Goal: Transaction & Acquisition: Download file/media

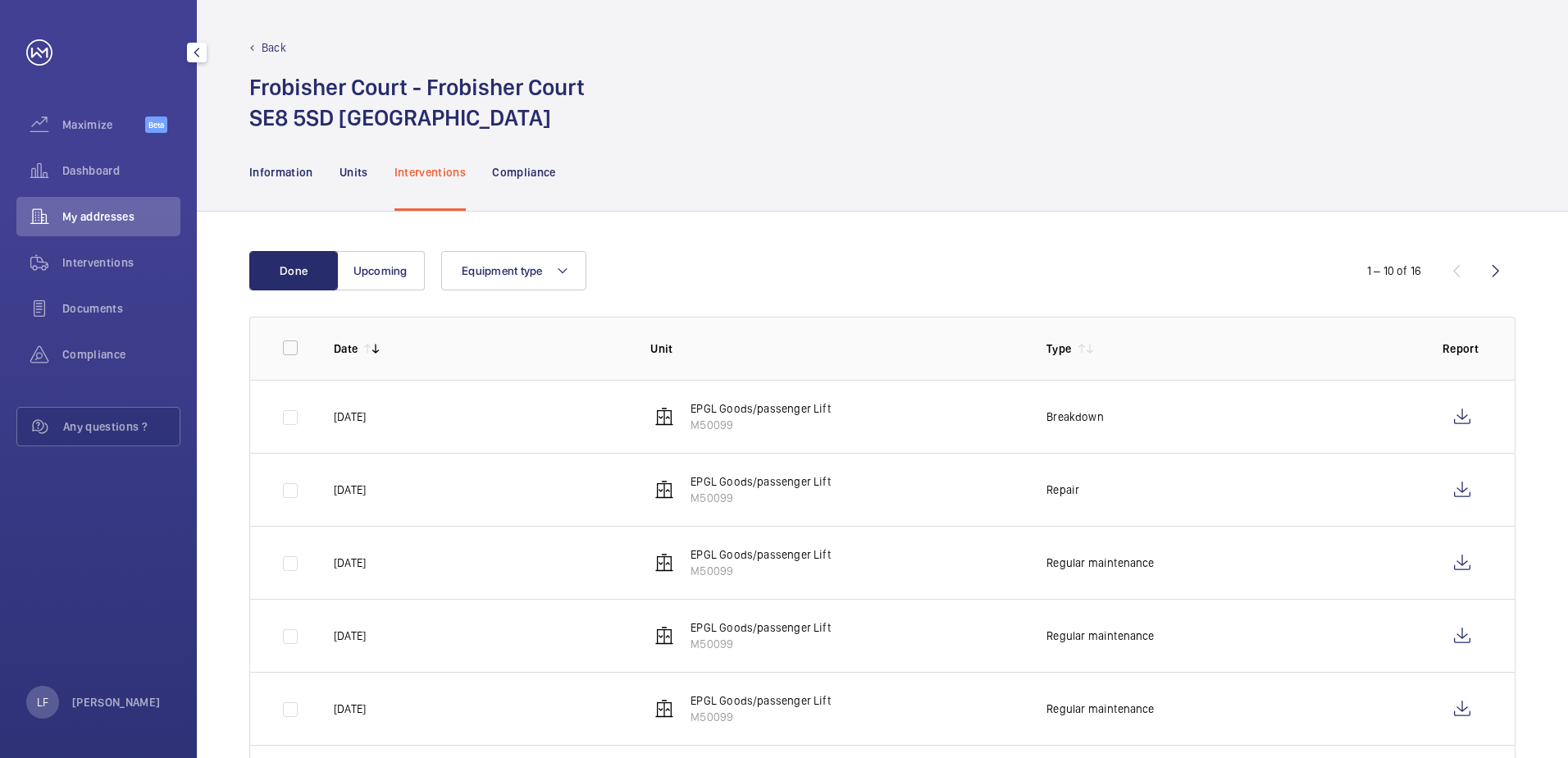
click at [83, 161] on div "Dashboard" at bounding box center [98, 171] width 164 height 39
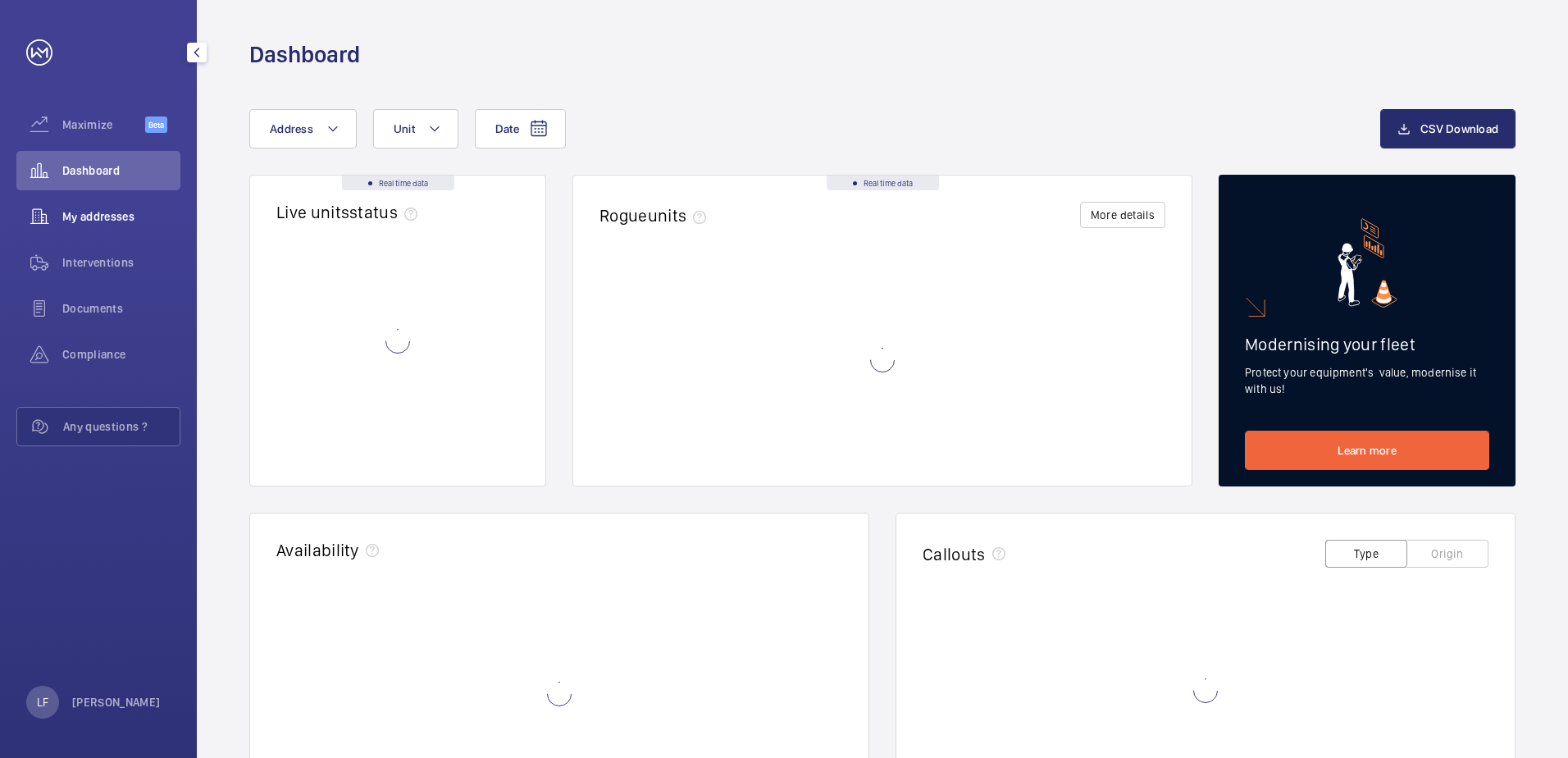
click at [85, 211] on span "My addresses" at bounding box center [121, 216] width 118 height 16
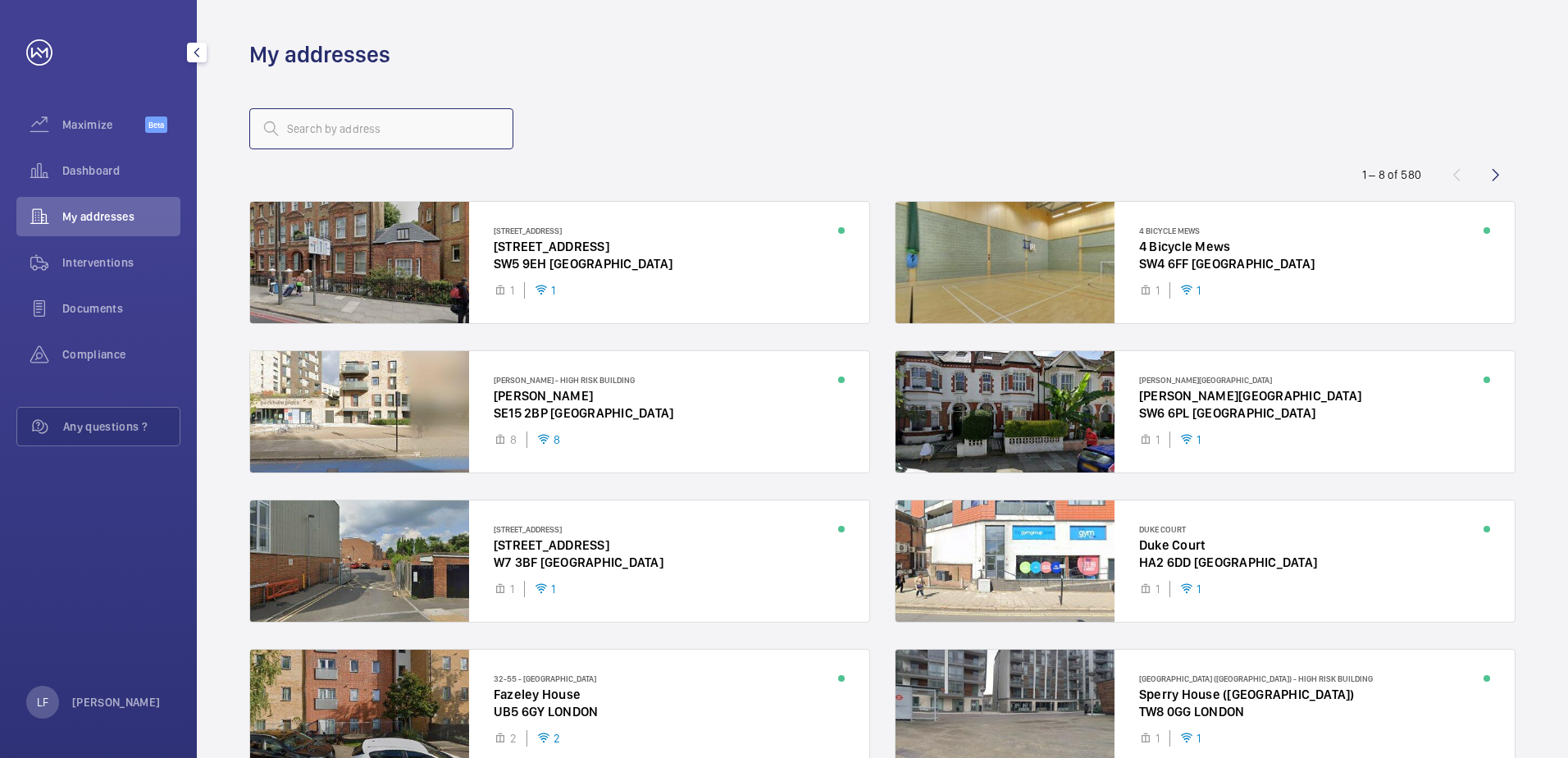
click at [374, 135] on input "text" at bounding box center [381, 129] width 264 height 41
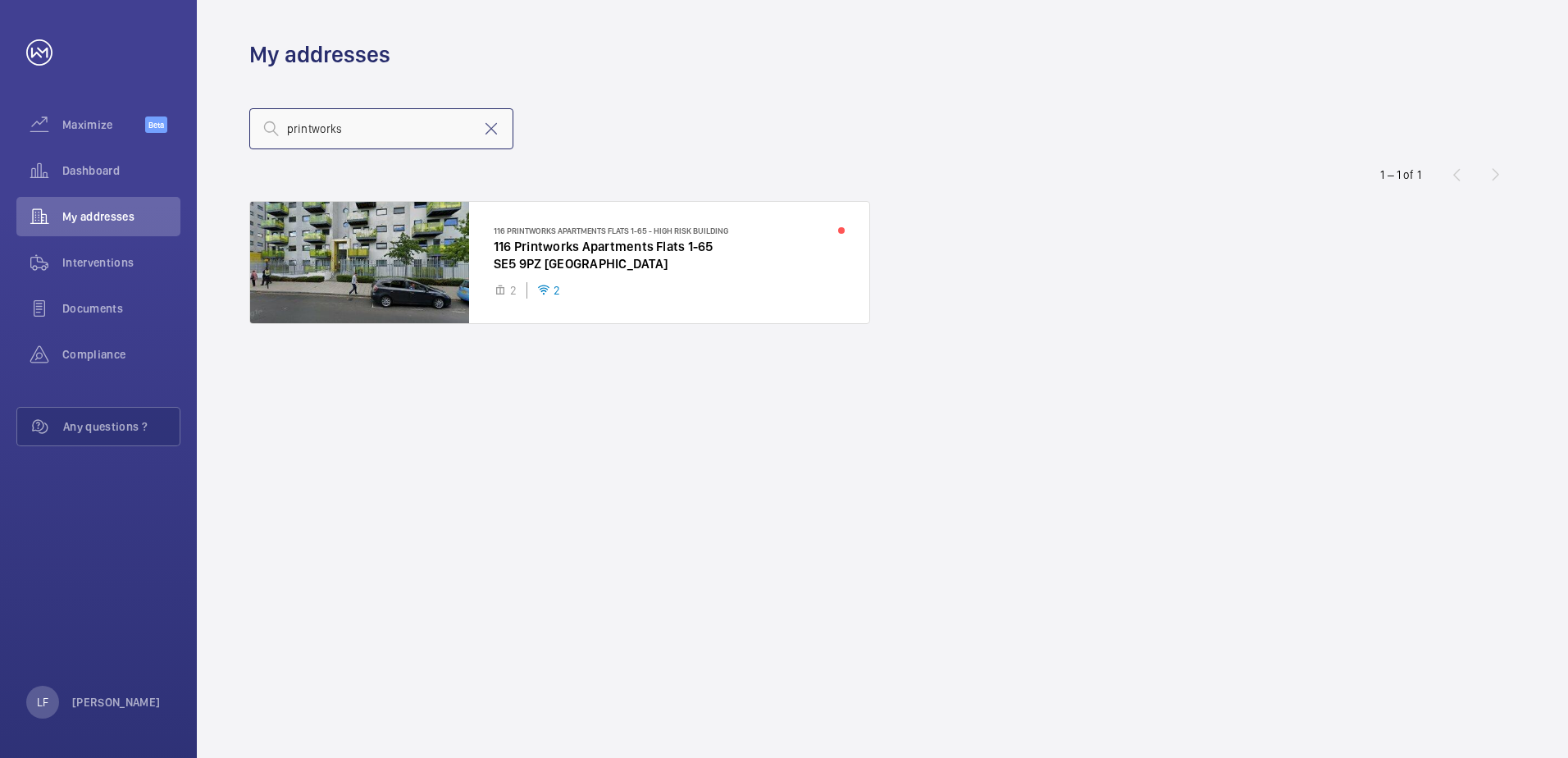
type input "printworks"
click at [552, 243] on div at bounding box center [559, 262] width 619 height 121
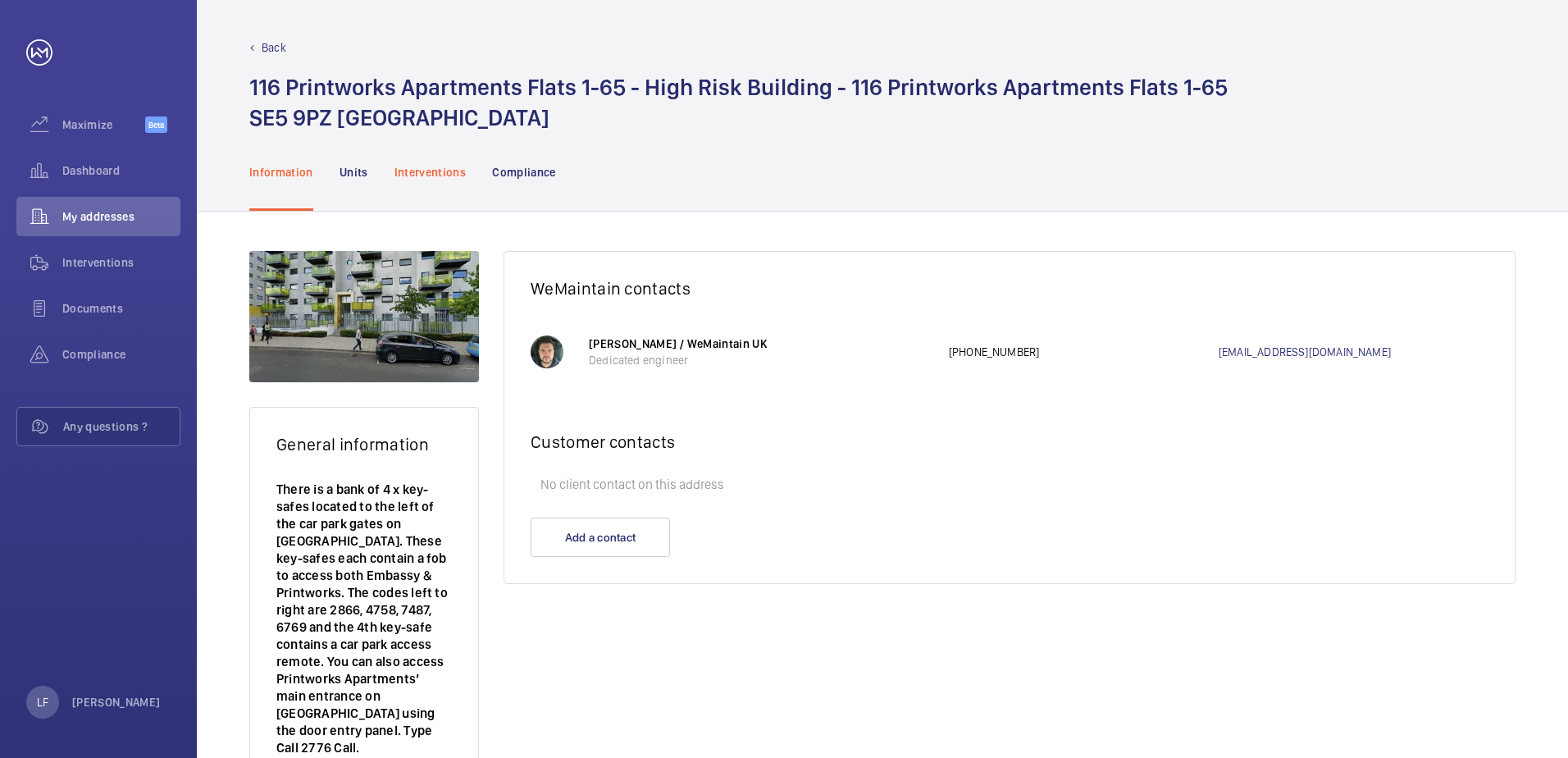
click at [456, 175] on p "Interventions" at bounding box center [430, 172] width 73 height 16
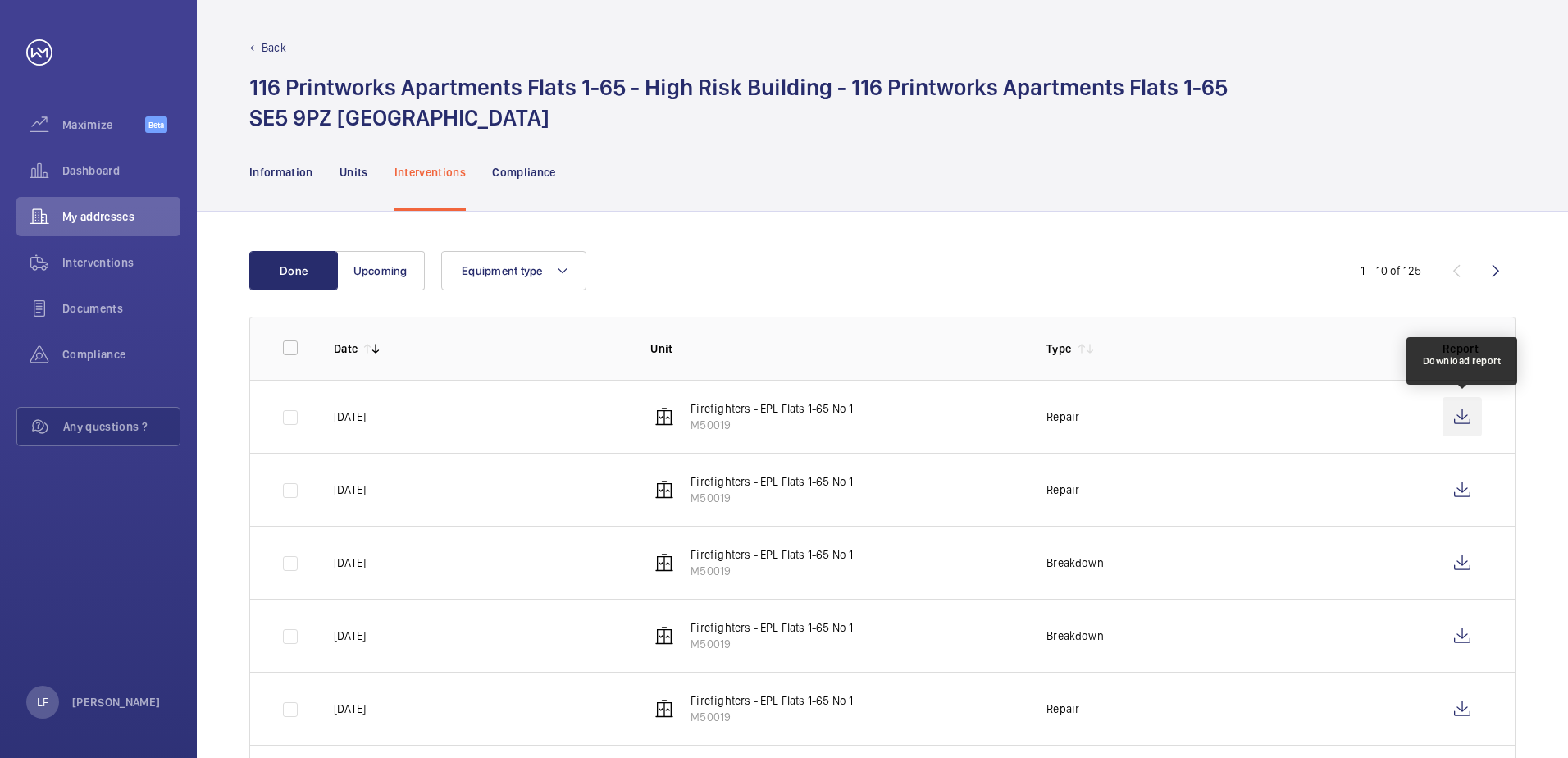
click at [1450, 426] on wm-front-icon-button at bounding box center [1462, 417] width 39 height 39
